Goal: Obtain resource: Obtain resource

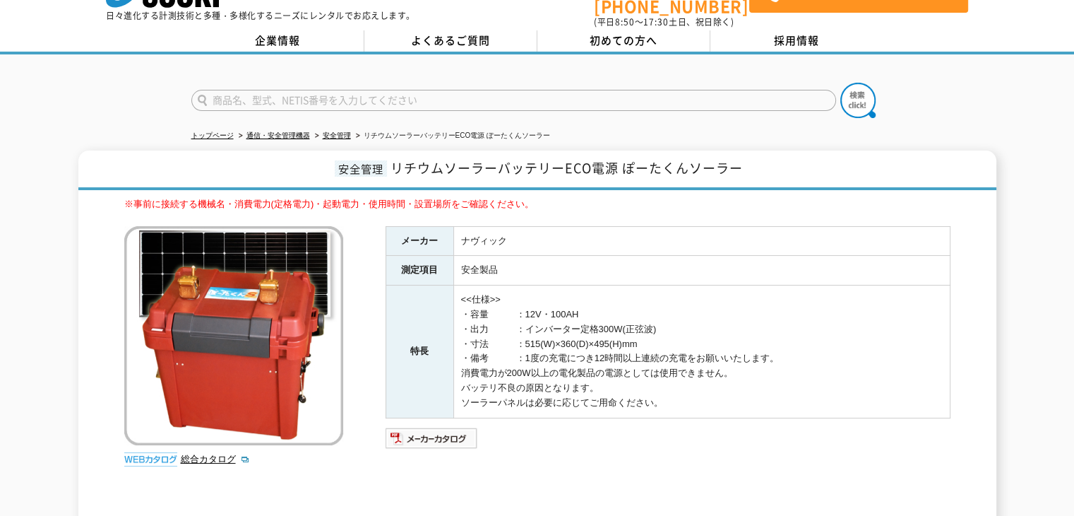
scroll to position [71, 0]
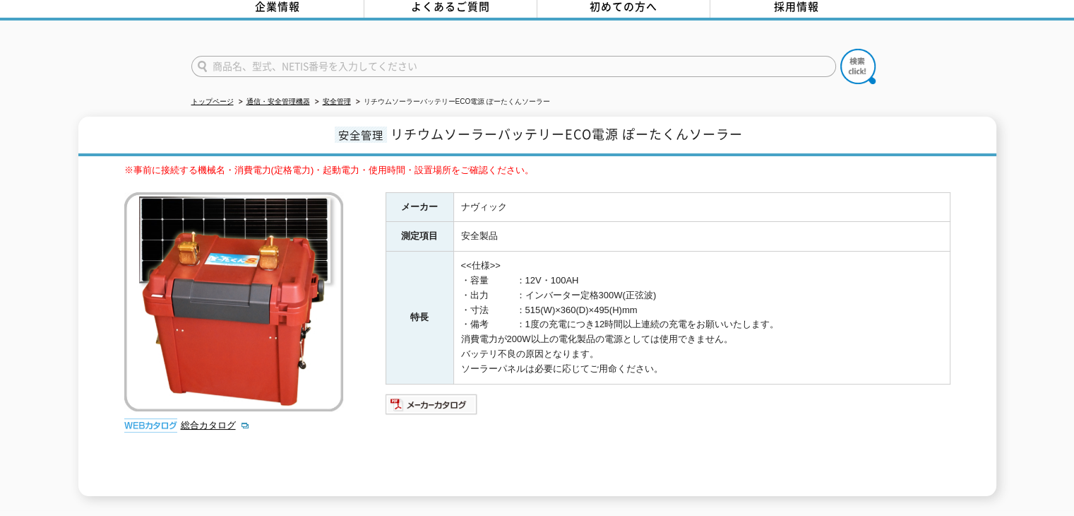
click at [152, 418] on img at bounding box center [150, 425] width 53 height 14
click at [403, 393] on img at bounding box center [432, 404] width 93 height 23
click at [415, 400] on img at bounding box center [432, 404] width 93 height 23
